Goal: Information Seeking & Learning: Compare options

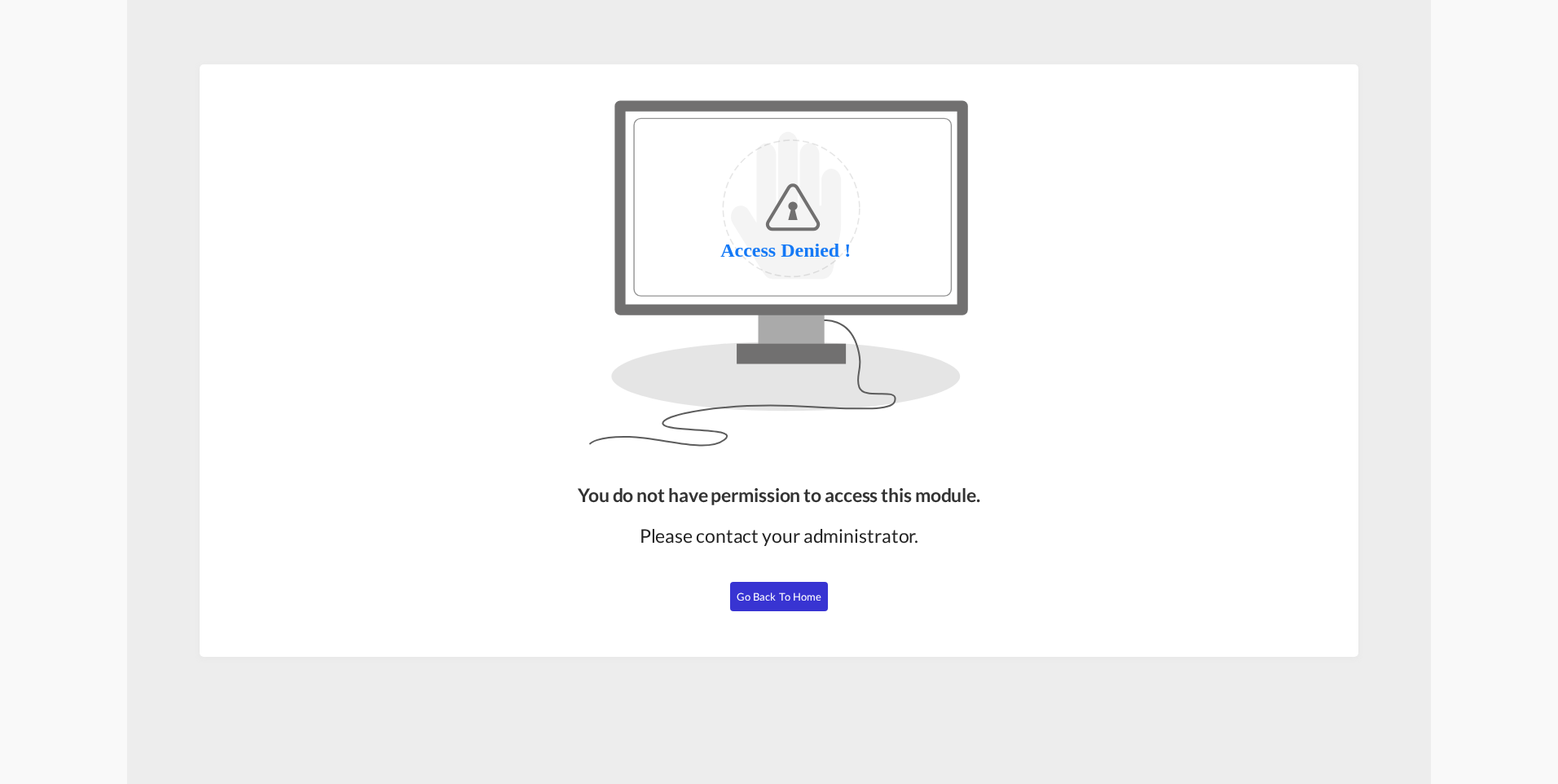
click at [788, 477] on span "Go Back to Home" at bounding box center [780, 596] width 86 height 13
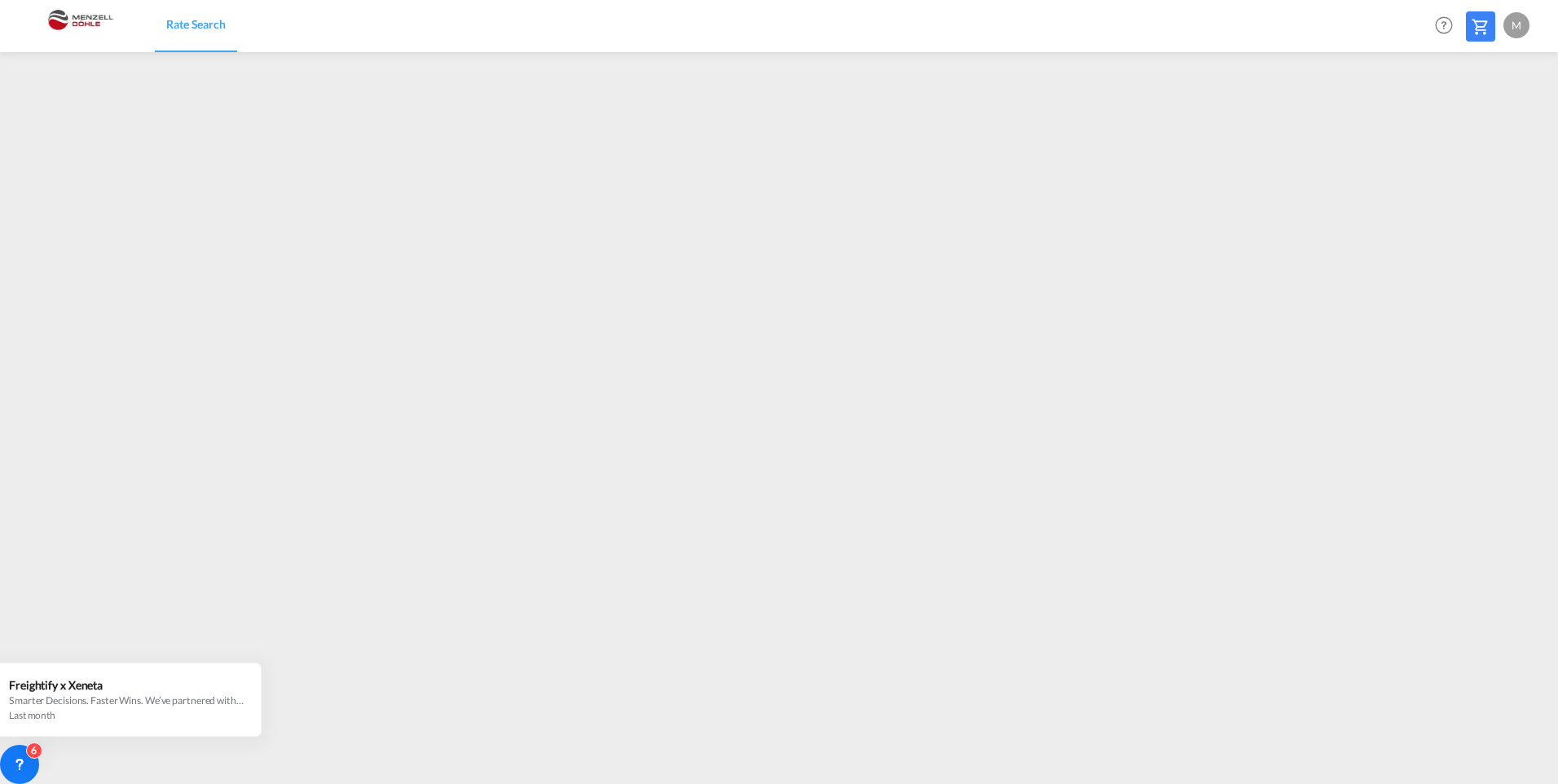
click at [1022, 23] on div "M" at bounding box center [1516, 25] width 26 height 26
click at [1022, 124] on button "Logout" at bounding box center [1498, 125] width 106 height 33
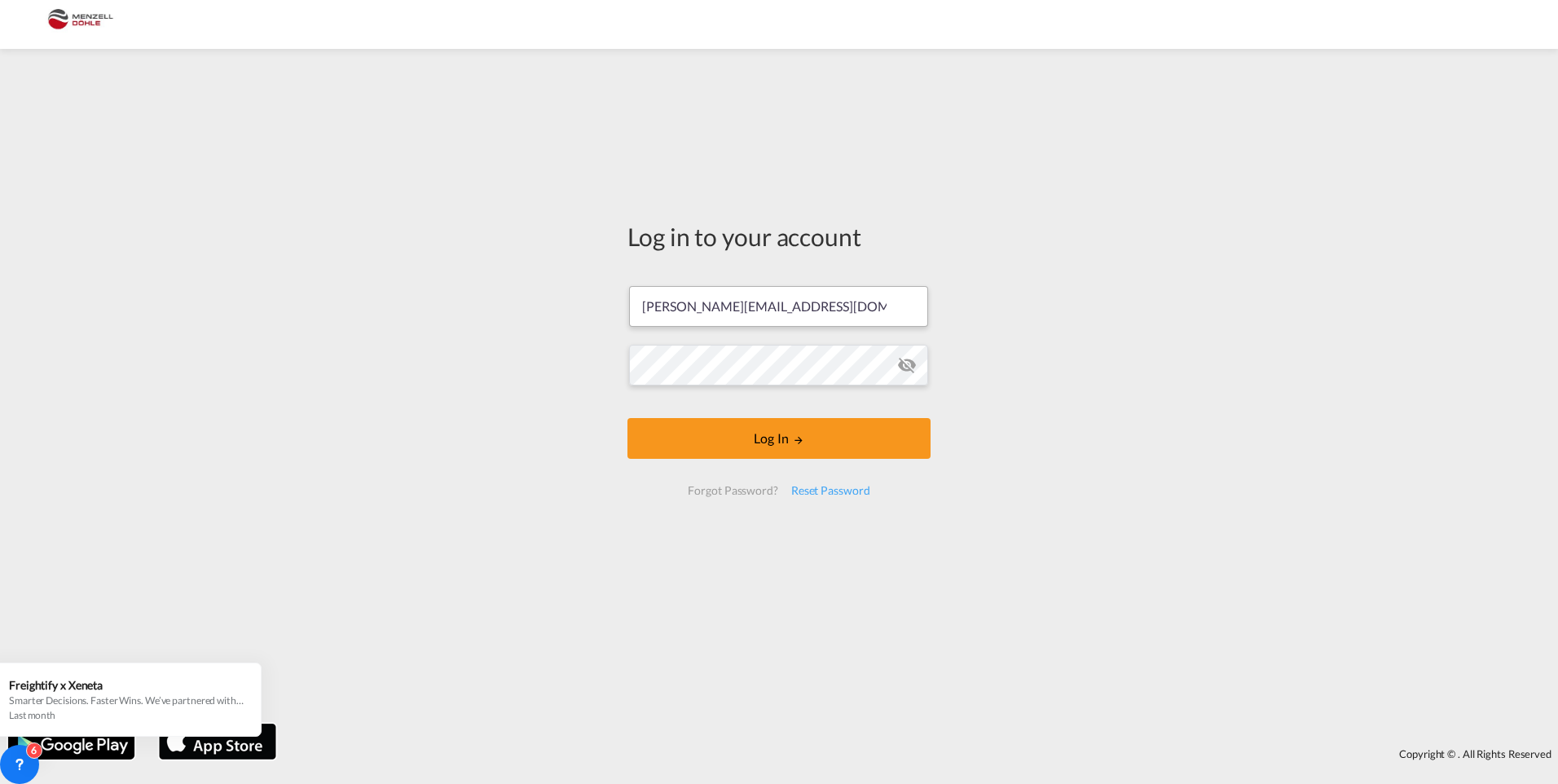
click at [858, 301] on form "[PERSON_NAME][EMAIL_ADDRESS][DOMAIN_NAME] Log In Forgot Password? Reset Password" at bounding box center [779, 390] width 303 height 242
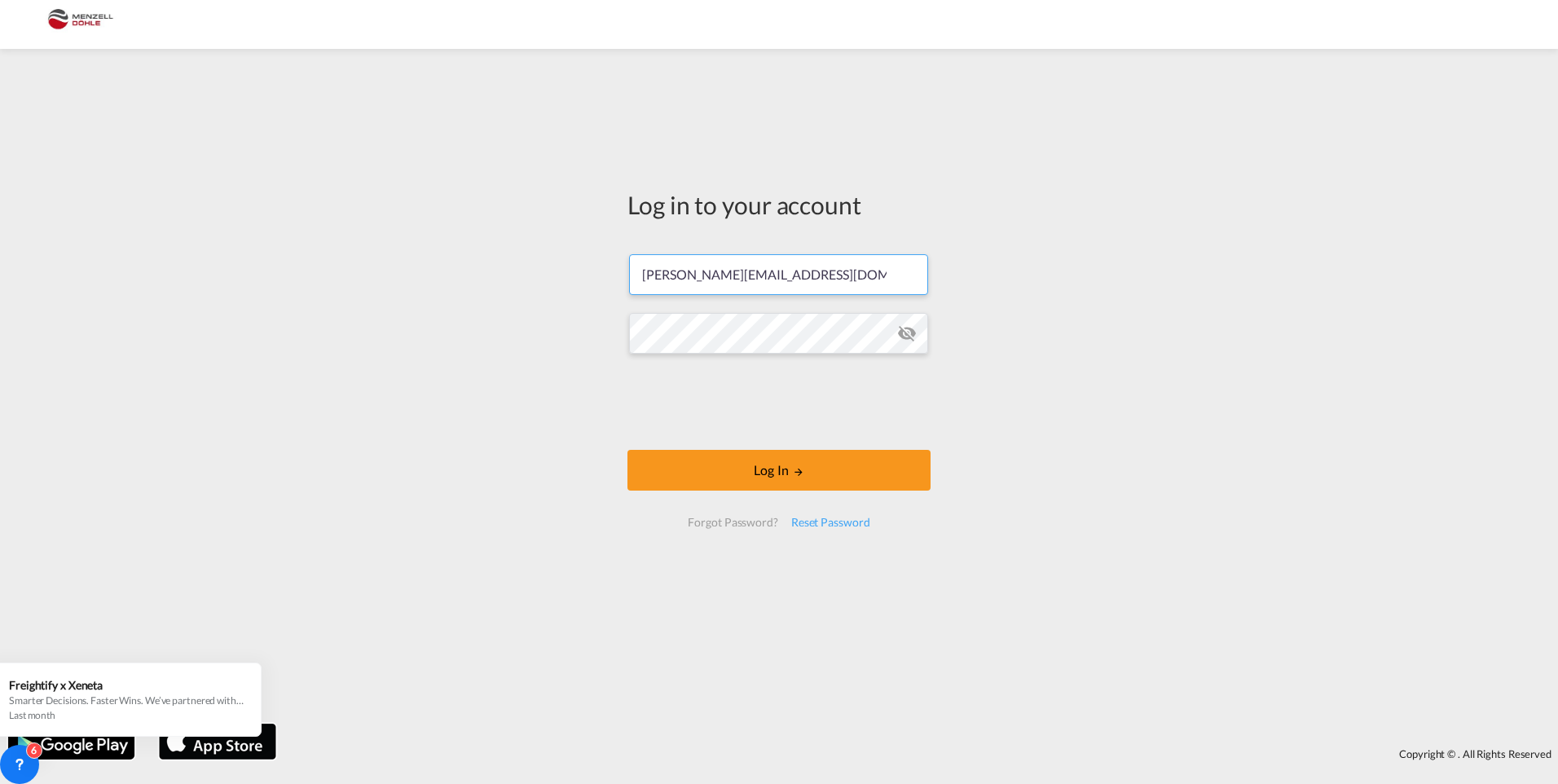
click at [861, 282] on input "[PERSON_NAME][EMAIL_ADDRESS][DOMAIN_NAME]" at bounding box center [778, 275] width 299 height 40
type input "[EMAIL_ADDRESS][DOMAIN_NAME]"
click at [788, 467] on button "Log In" at bounding box center [779, 470] width 303 height 40
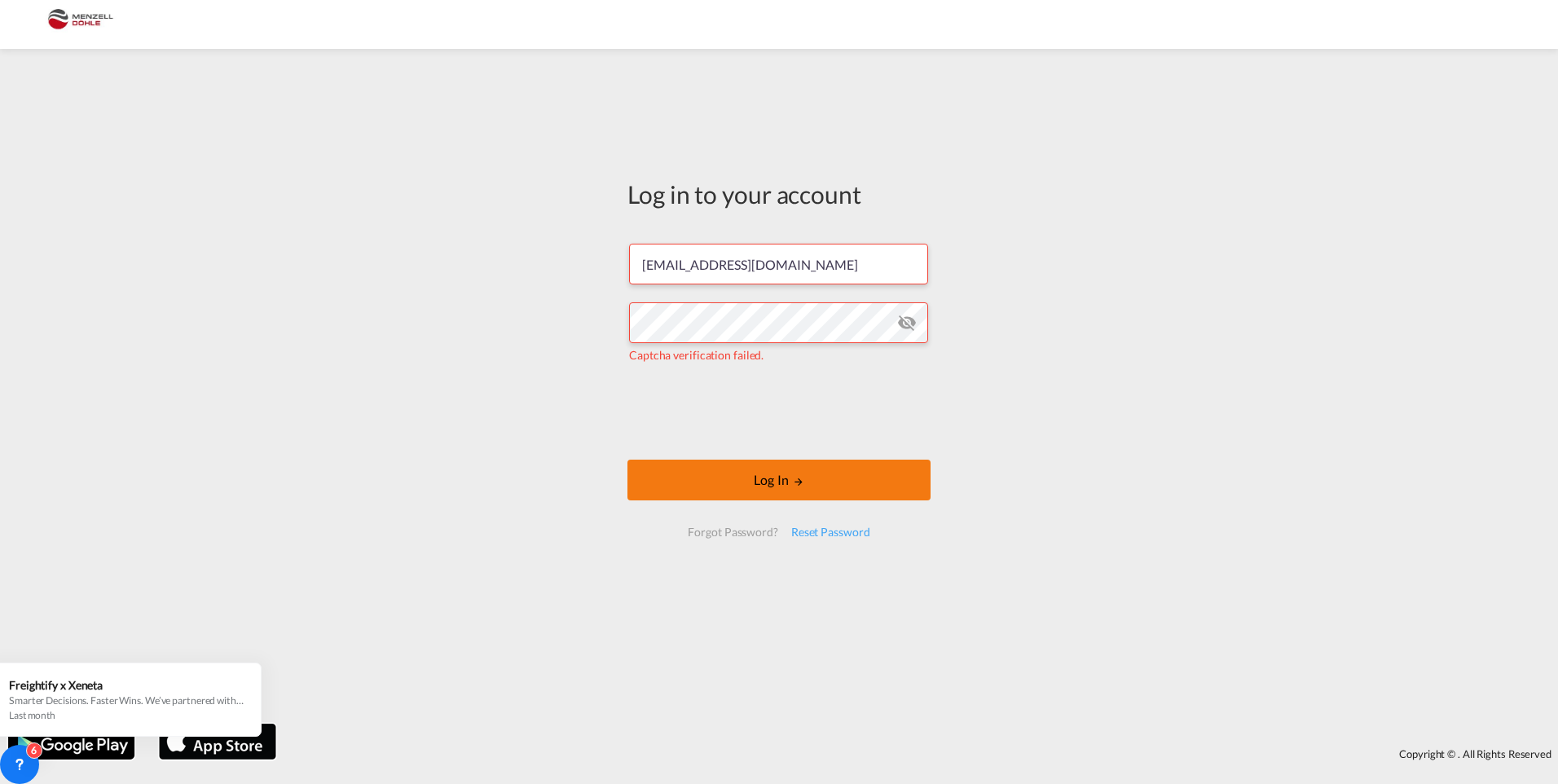
click at [798, 477] on md-icon "LOGIN" at bounding box center [799, 482] width 12 height 12
